Goal: Navigation & Orientation: Understand site structure

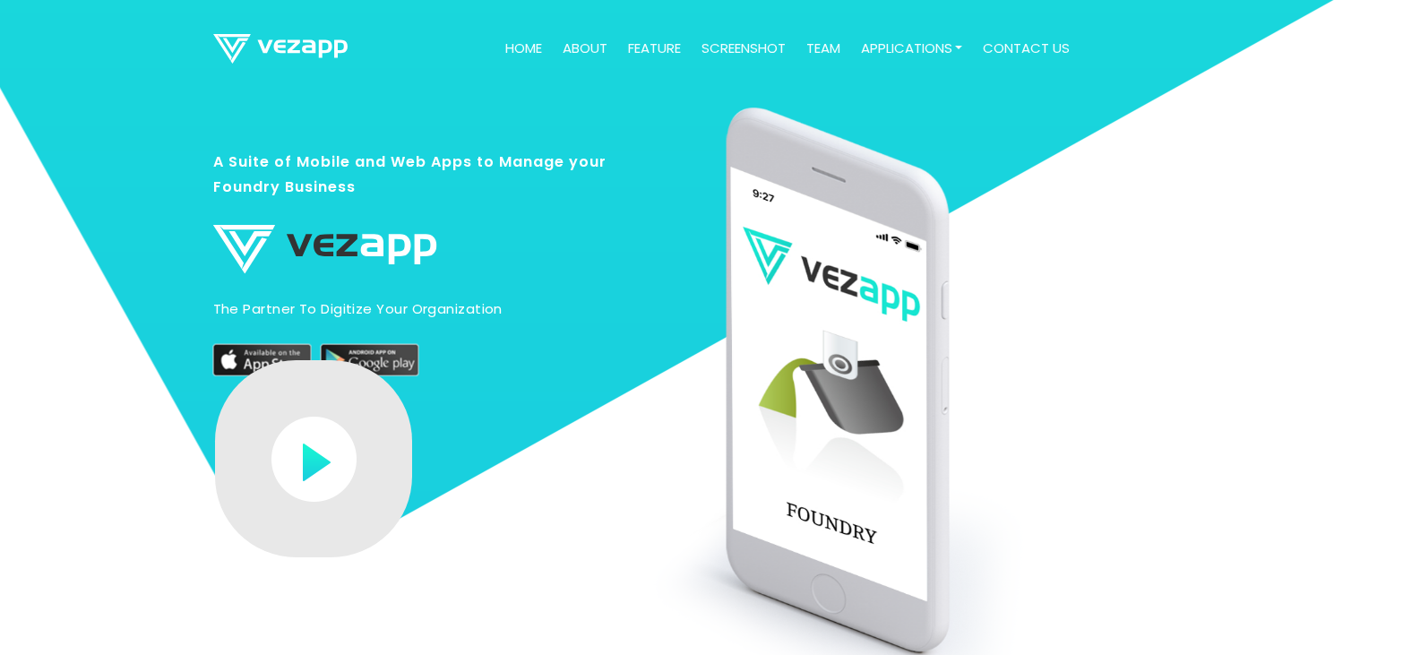
click at [315, 460] on img at bounding box center [313, 459] width 85 height 85
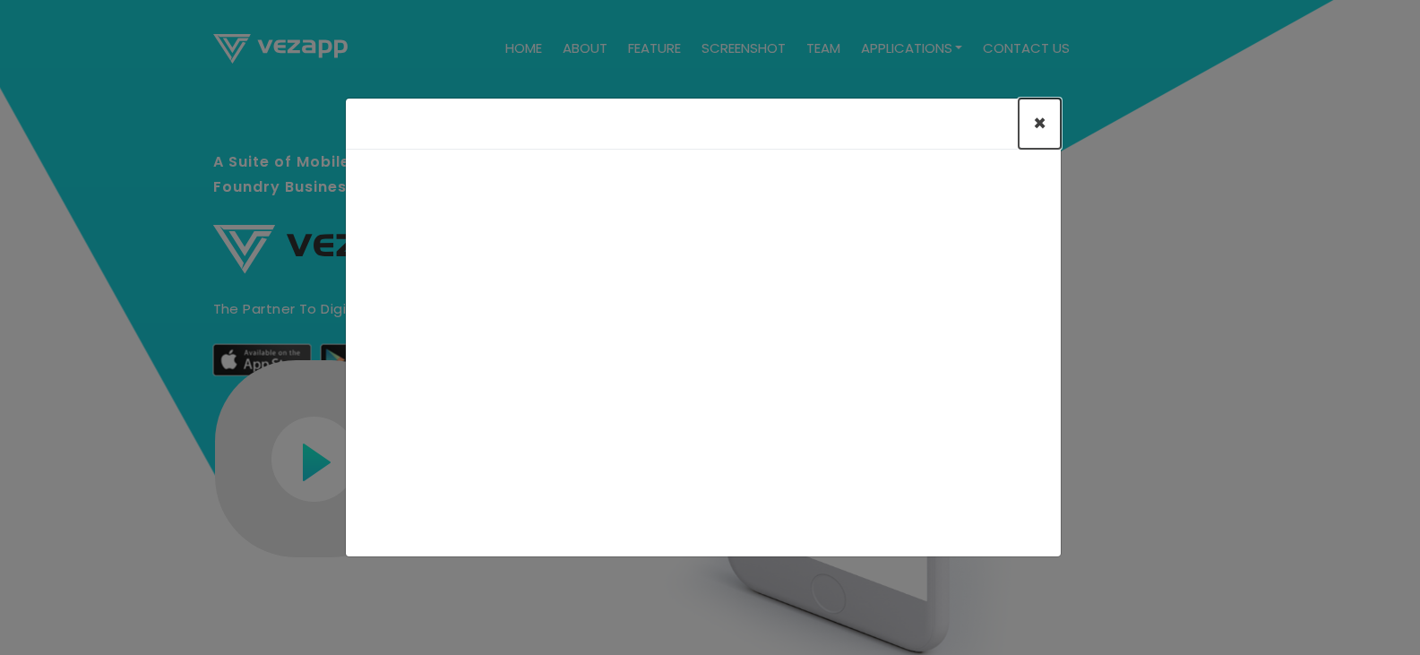
click at [1036, 120] on span "×" at bounding box center [1039, 123] width 13 height 30
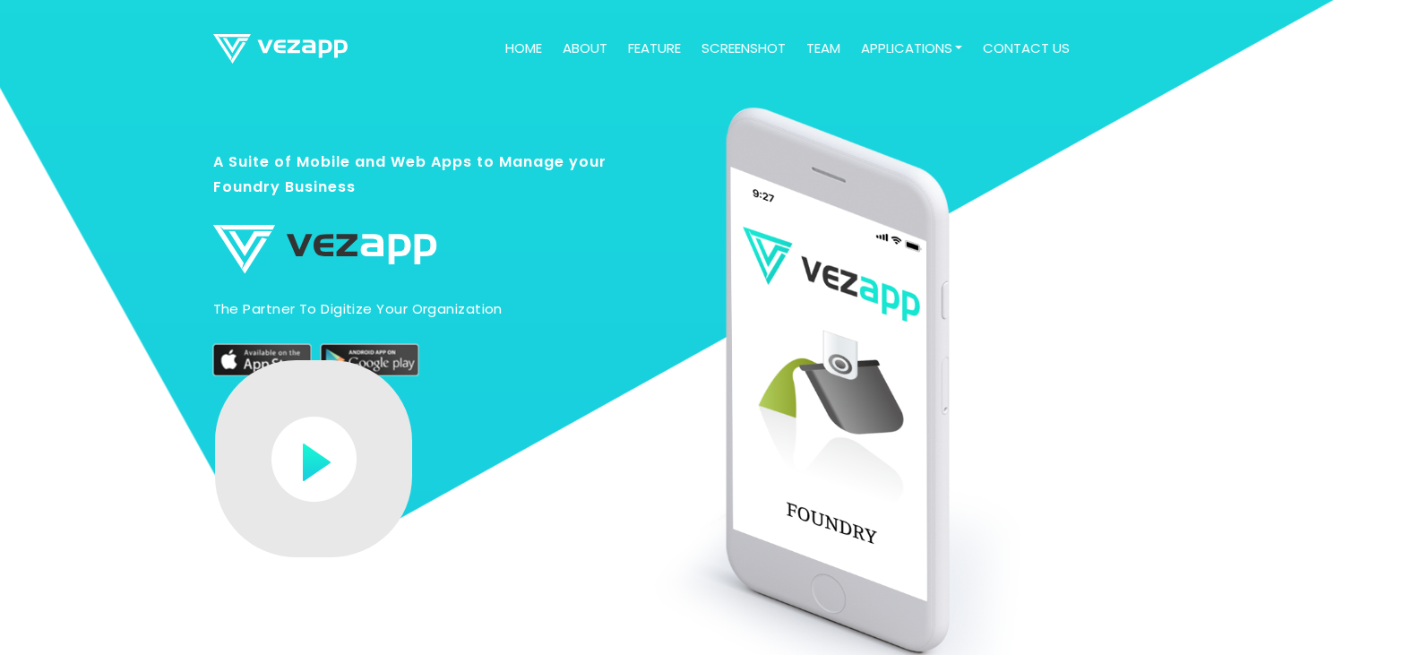
click at [539, 47] on link "Home" at bounding box center [523, 48] width 51 height 35
click at [593, 47] on link "about" at bounding box center [584, 48] width 59 height 35
